Goal: Task Accomplishment & Management: Use online tool/utility

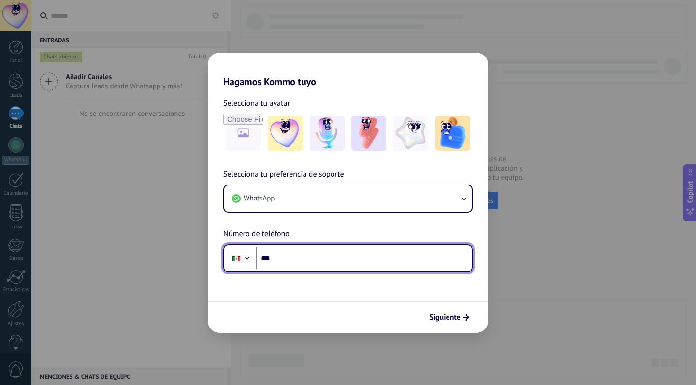
click at [317, 258] on input "***" at bounding box center [363, 258] width 215 height 22
type input "**********"
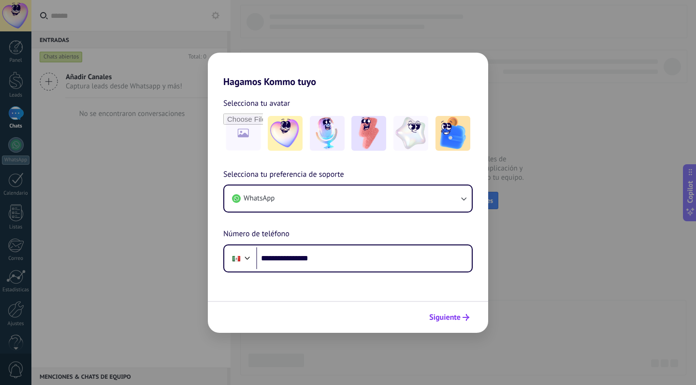
click at [443, 319] on span "Siguiente" at bounding box center [444, 317] width 31 height 7
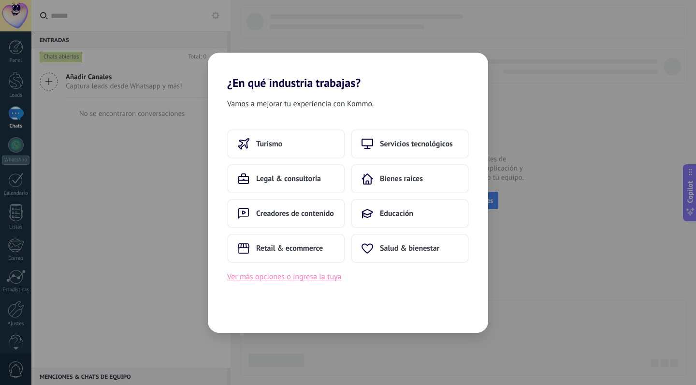
click at [333, 275] on button "Ver más opciones o ingresa la tuya" at bounding box center [284, 276] width 114 height 13
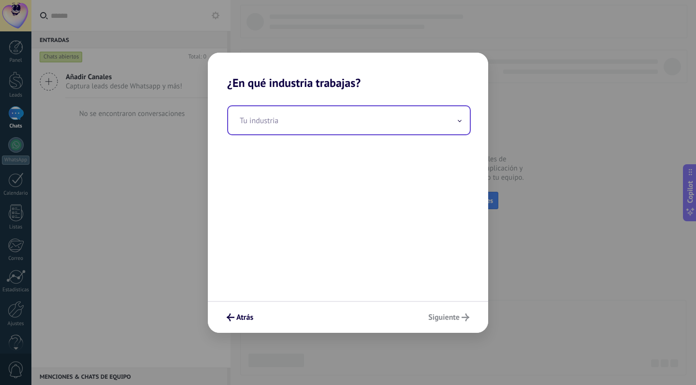
click at [409, 118] on input "text" at bounding box center [349, 120] width 242 height 28
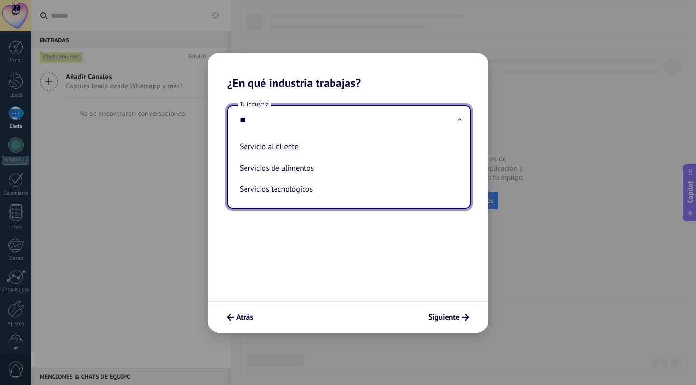
type input "*"
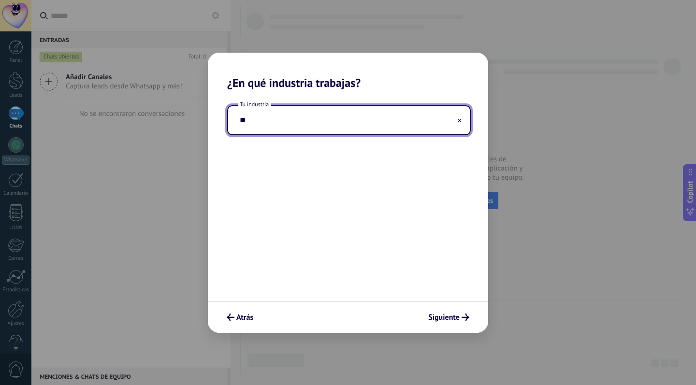
type input "*"
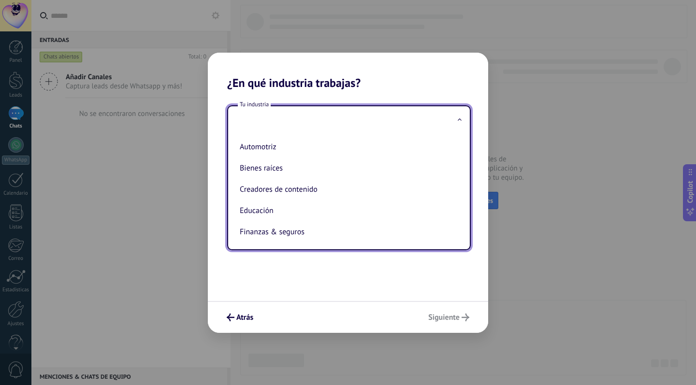
type input "*"
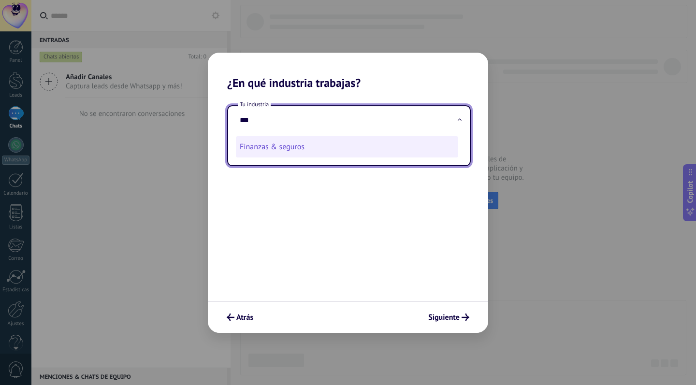
click at [322, 151] on li "Finanzas & seguros" at bounding box center [347, 146] width 222 height 21
type input "**********"
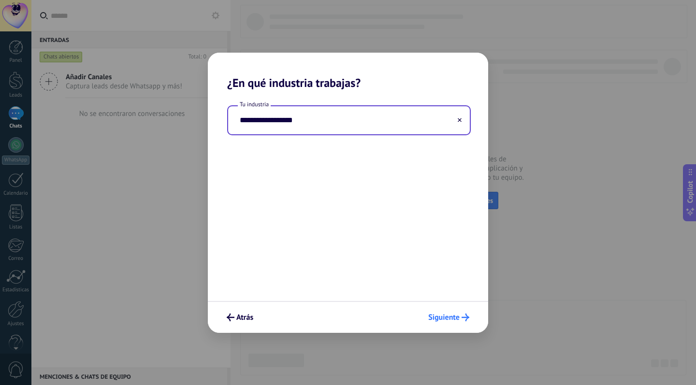
click at [457, 317] on span "Siguiente" at bounding box center [443, 317] width 31 height 7
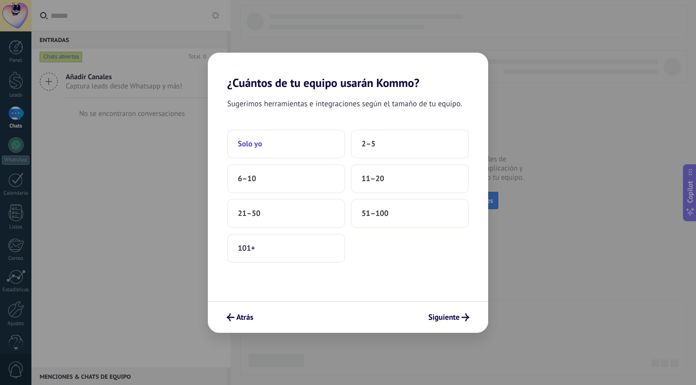
click at [259, 140] on span "Solo yo" at bounding box center [250, 144] width 24 height 10
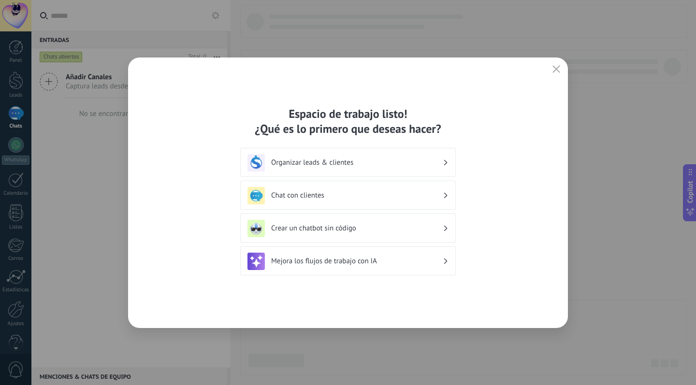
click at [439, 164] on h3 "Organizar leads & clientes" at bounding box center [356, 162] width 171 height 9
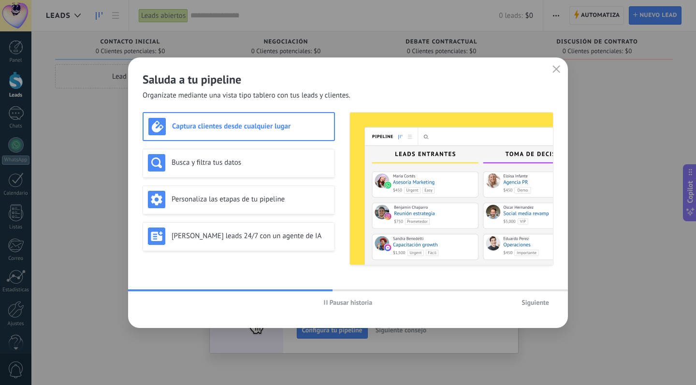
click at [535, 306] on span "Siguiente" at bounding box center [535, 302] width 28 height 7
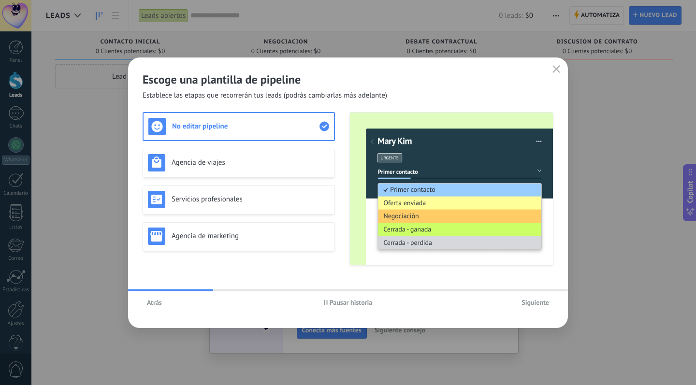
click at [535, 306] on span "Siguiente" at bounding box center [535, 302] width 28 height 7
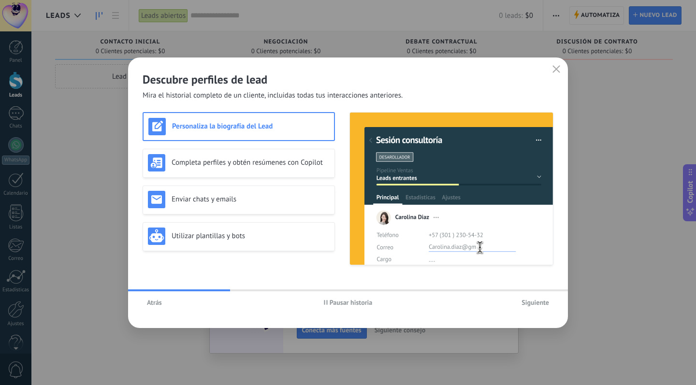
click at [535, 306] on span "Siguiente" at bounding box center [535, 302] width 28 height 7
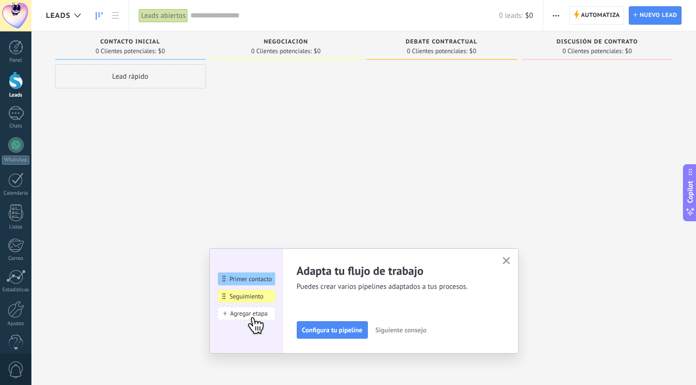
scroll to position [17, 0]
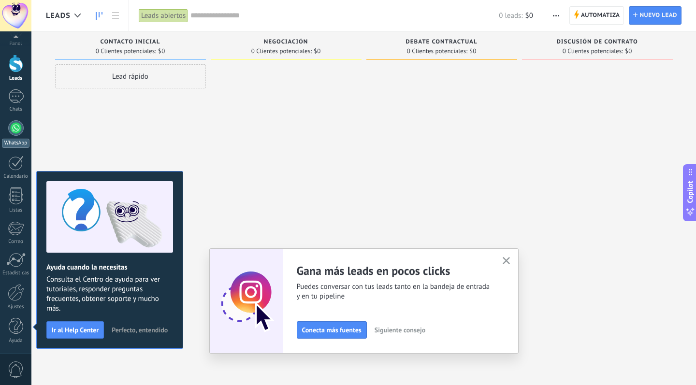
click at [18, 135] on div at bounding box center [15, 127] width 15 height 15
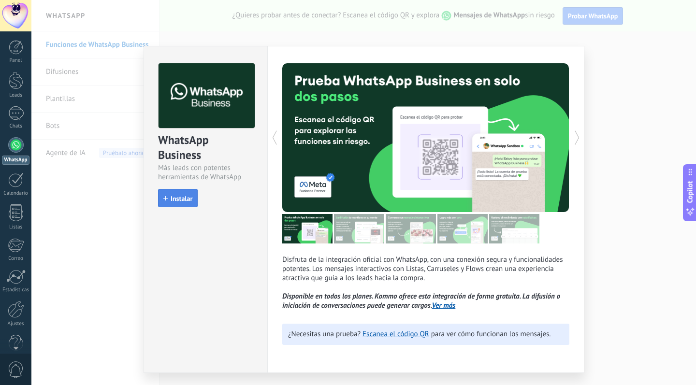
click at [177, 193] on button "Instalar" at bounding box center [178, 198] width 40 height 18
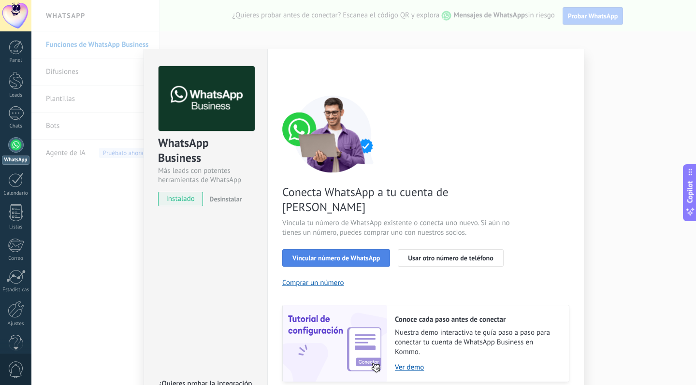
click at [311, 249] on button "Vincular número de WhatsApp" at bounding box center [336, 257] width 108 height 17
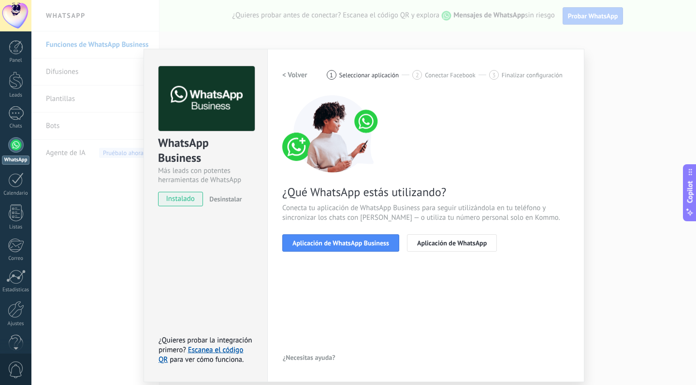
click at [311, 238] on button "Aplicación de WhatsApp Business" at bounding box center [340, 242] width 117 height 17
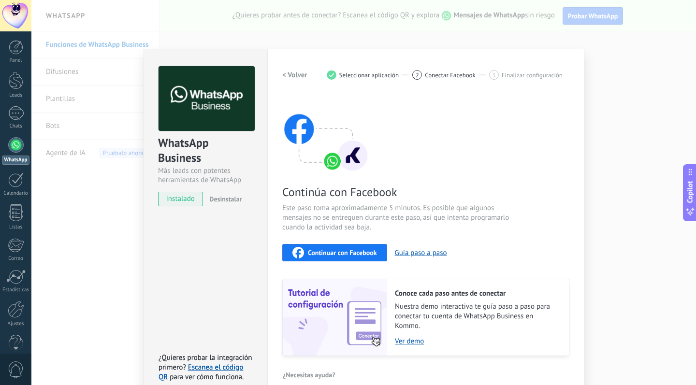
click at [328, 250] on span "Continuar con Facebook" at bounding box center [342, 252] width 69 height 7
click at [339, 252] on span "Continuar con Facebook" at bounding box center [342, 252] width 69 height 7
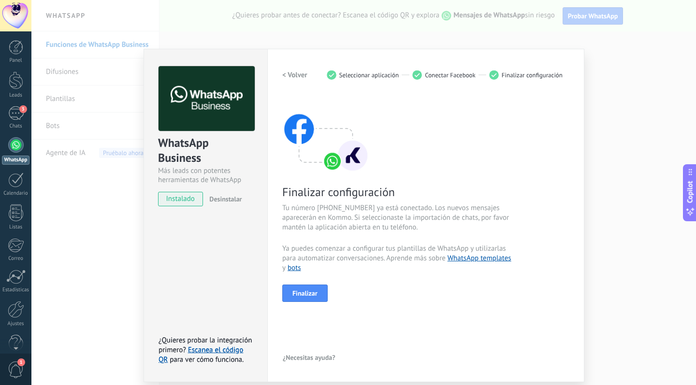
click at [342, 32] on div "WhatsApp Business Más leads con potentes herramientas de WhatsApp instalado Des…" at bounding box center [363, 192] width 664 height 385
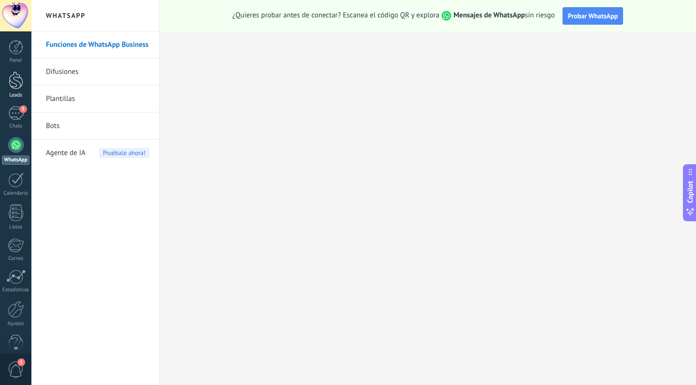
click at [14, 84] on div at bounding box center [16, 80] width 14 height 18
